Goal: Transaction & Acquisition: Purchase product/service

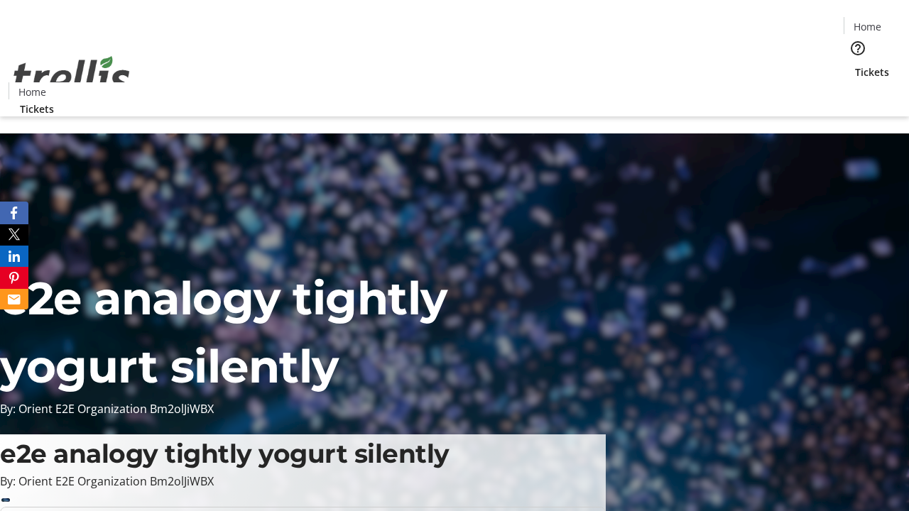
click at [855, 65] on span "Tickets" at bounding box center [872, 72] width 34 height 15
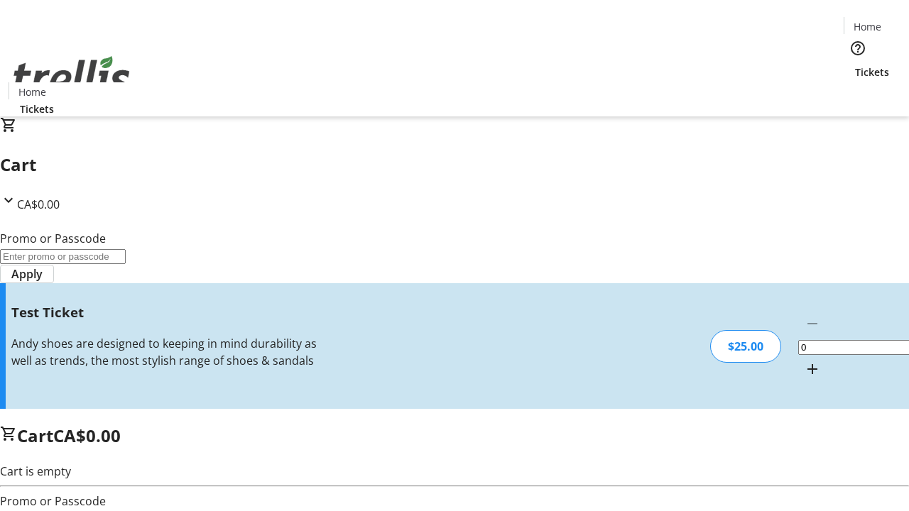
click at [804, 361] on mat-icon "Increment by one" at bounding box center [812, 369] width 17 height 17
type input "1"
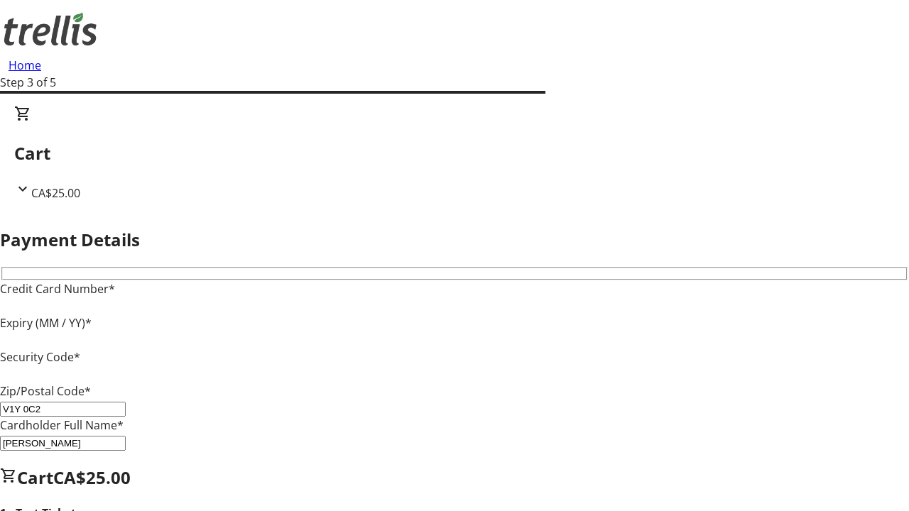
type input "V1Y 0C2"
